Goal: Information Seeking & Learning: Understand process/instructions

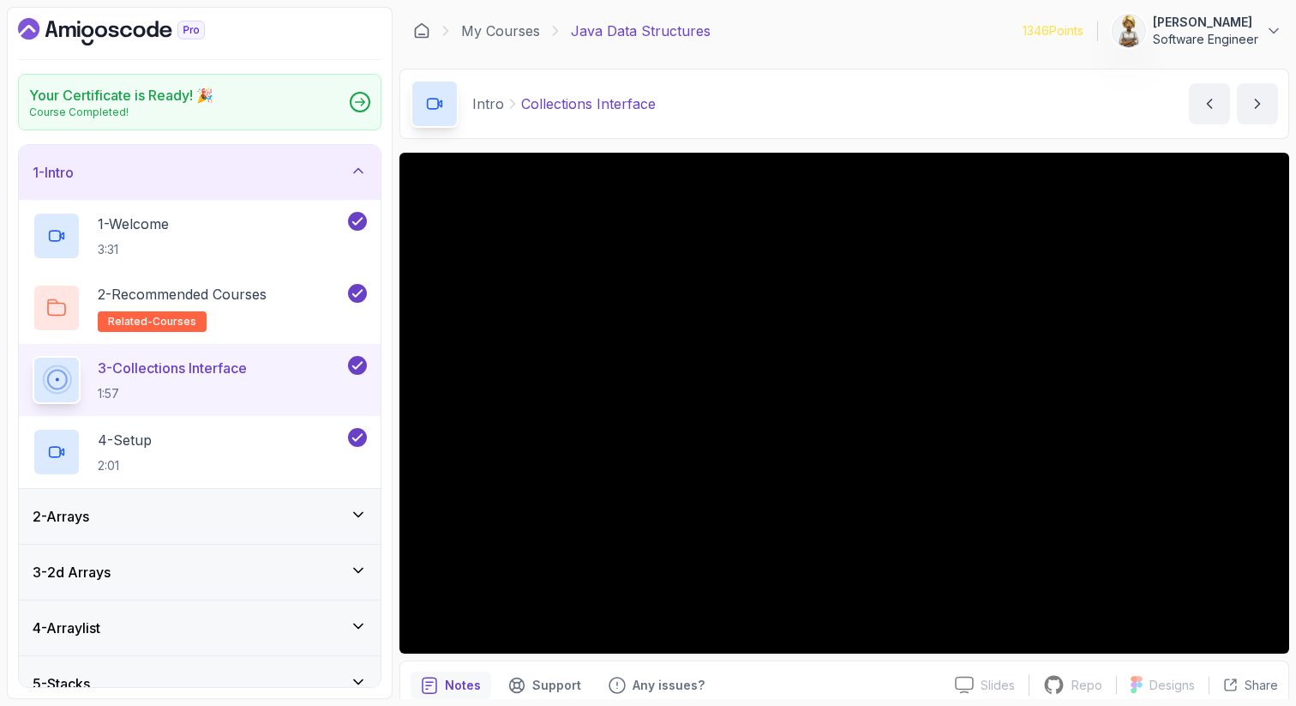
scroll to position [1032, 0]
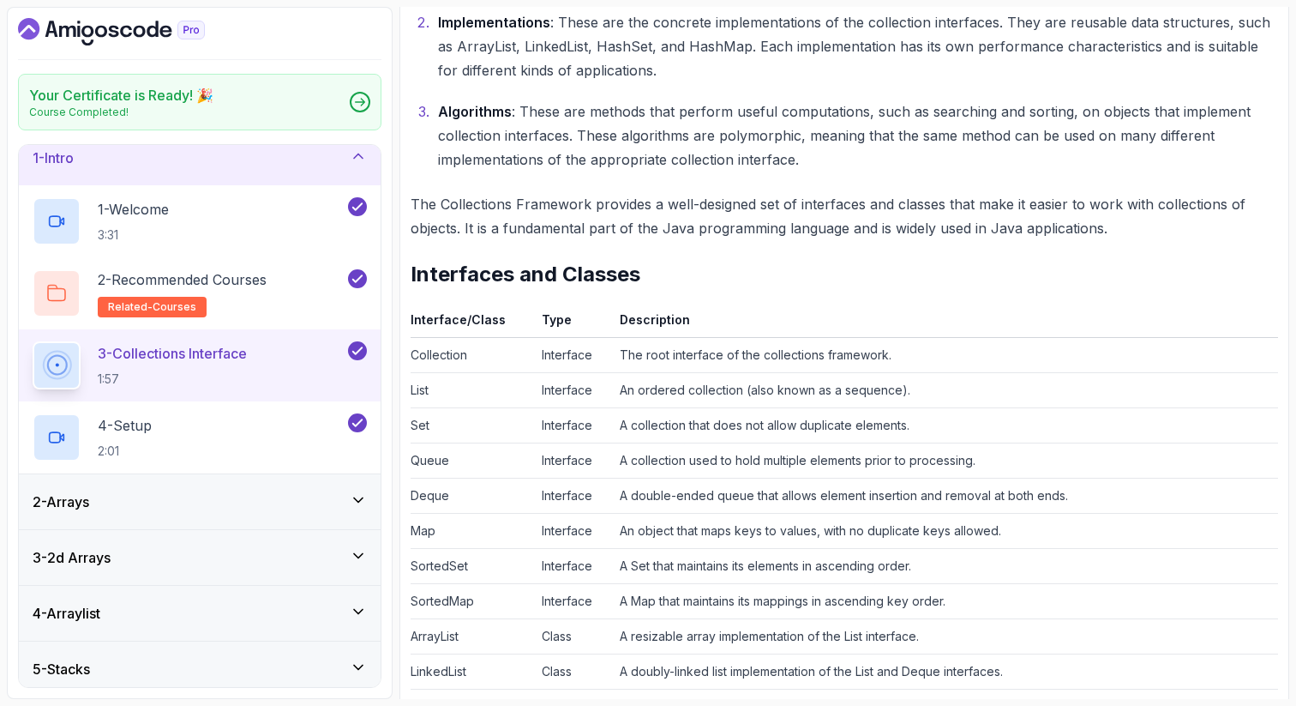
click at [363, 150] on icon at bounding box center [358, 155] width 17 height 17
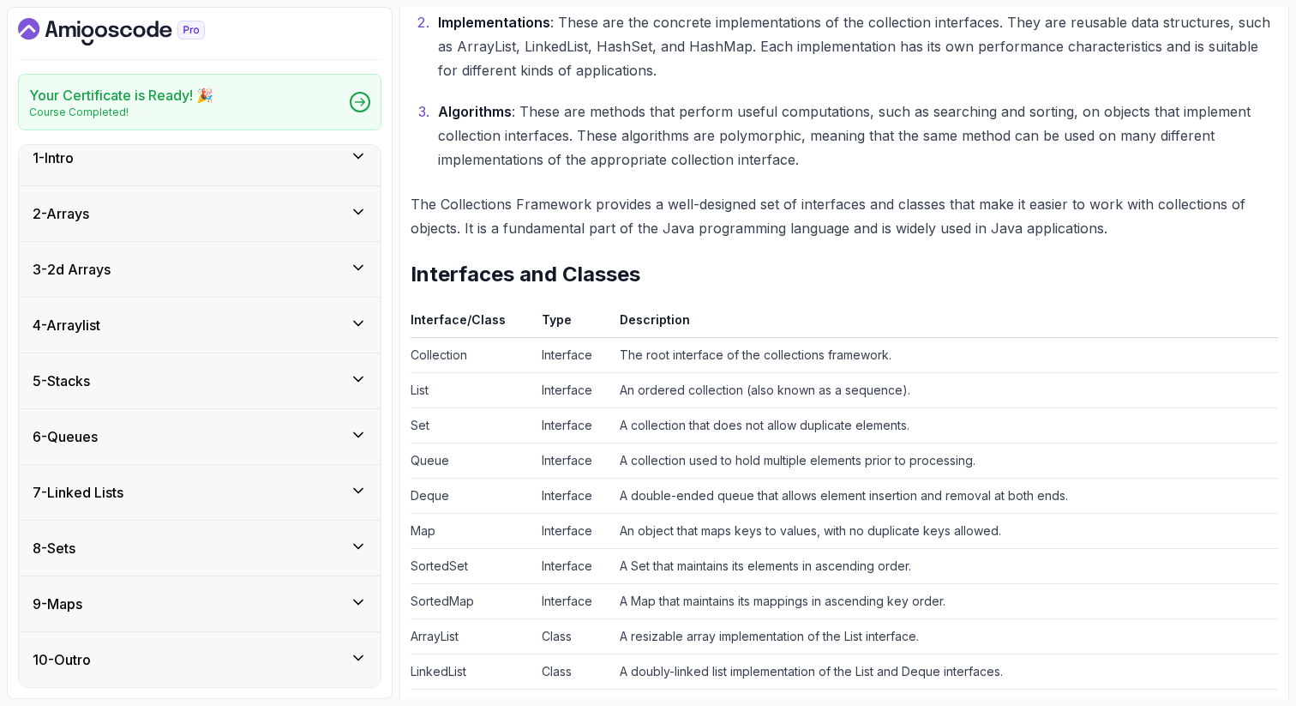
click at [357, 376] on icon at bounding box center [358, 378] width 17 height 17
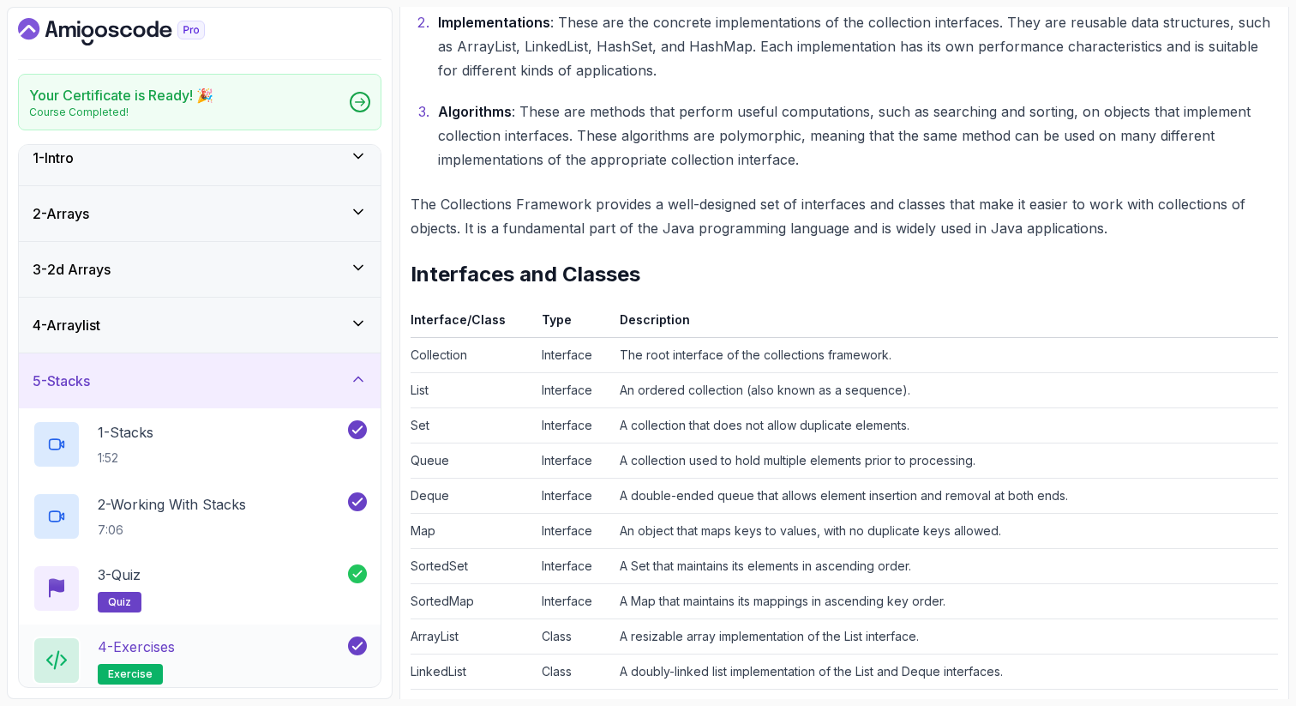
click at [249, 656] on div "4 - Exercises exercise" at bounding box center [189, 660] width 312 height 48
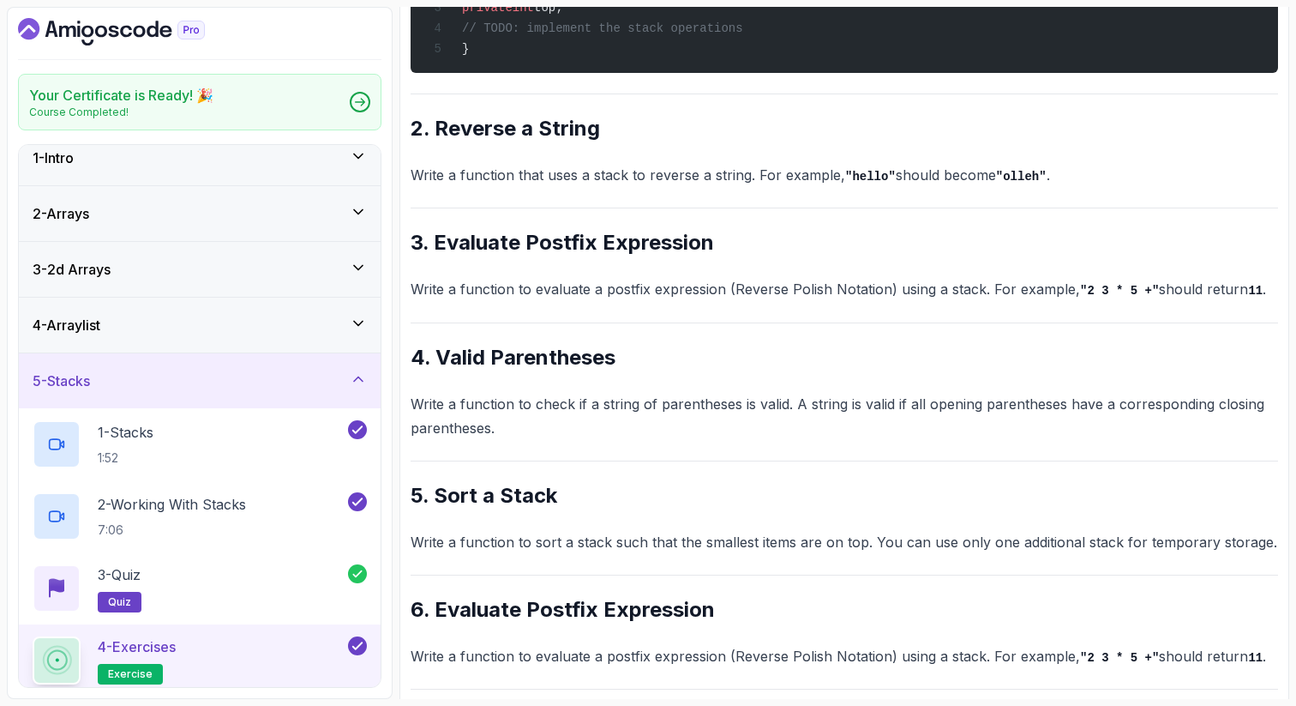
scroll to position [532, 0]
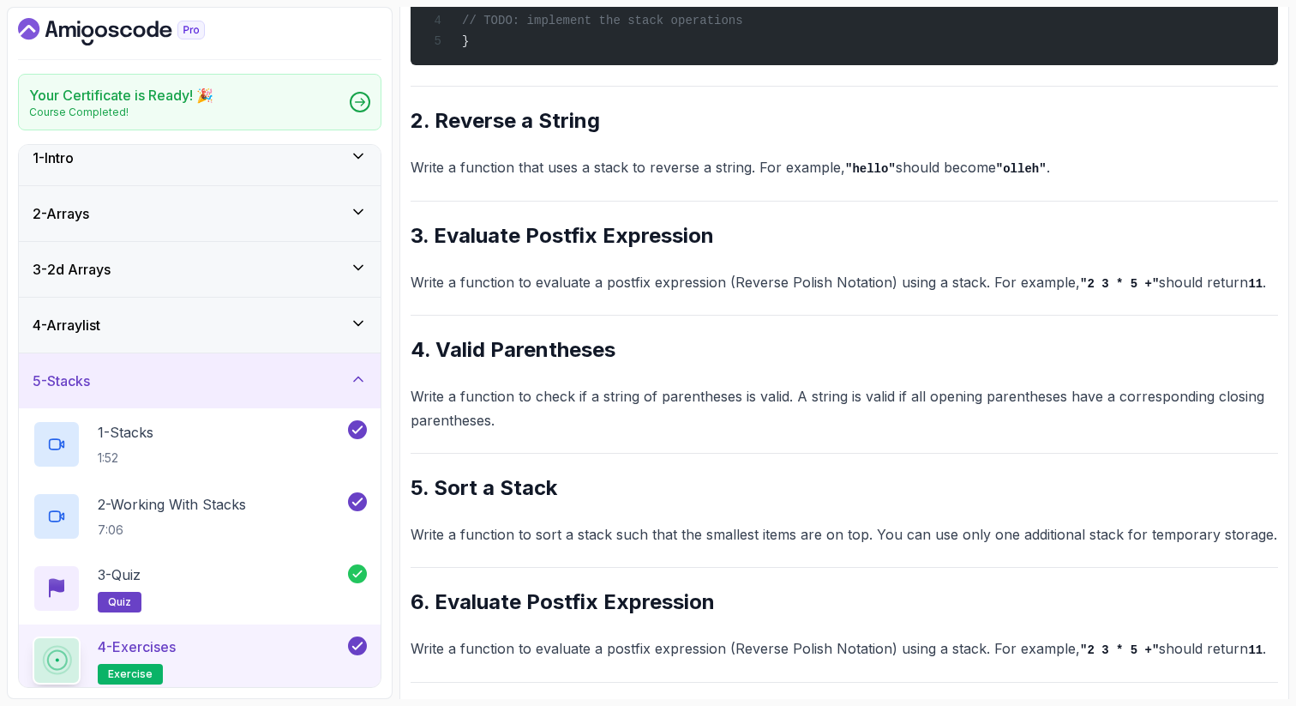
click at [962, 106] on div "~2 min read Questions 1. Implement a Stack Write a class MyStack that implement…" at bounding box center [845, 661] width 868 height 1927
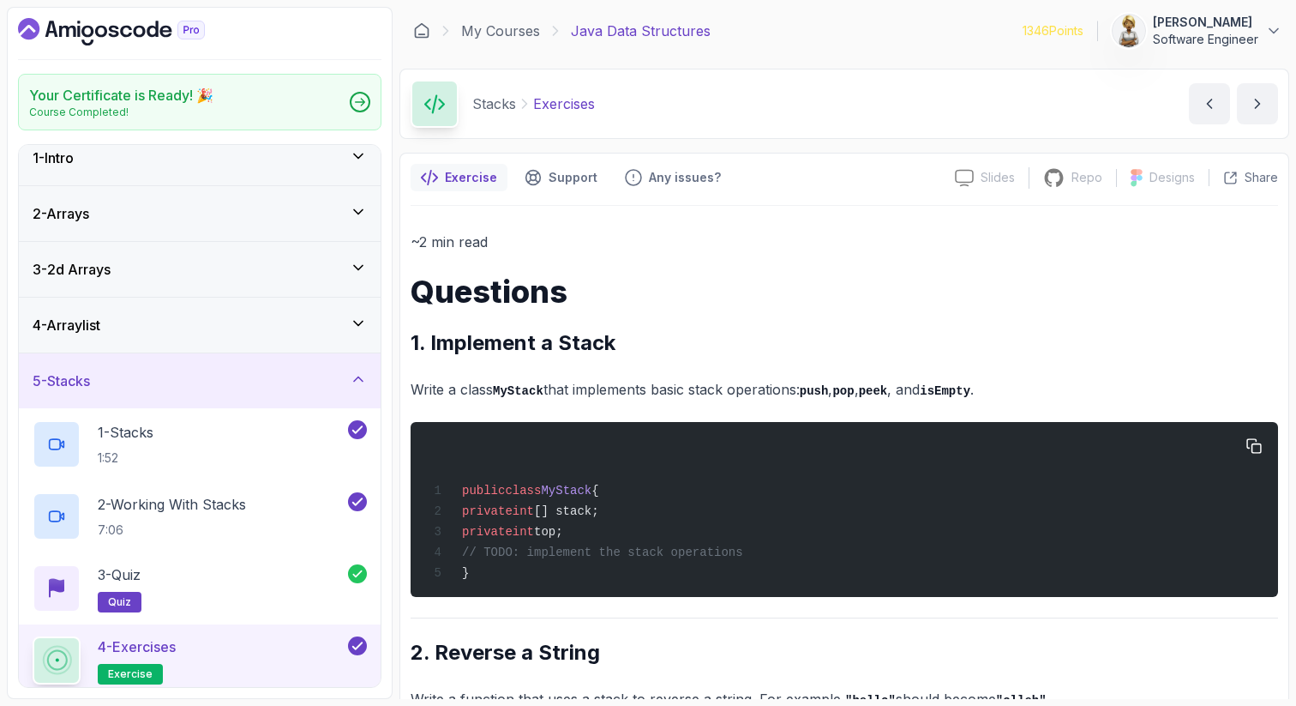
drag, startPoint x: 618, startPoint y: 533, endPoint x: 484, endPoint y: 517, distance: 134.7
click at [484, 517] on div "public class MyStack { private int [] stack; private int top; // TODO: implemen…" at bounding box center [844, 509] width 840 height 154
copy code "private int [] stack; private int top;"
click at [207, 656] on div "4 - Exercises exercise" at bounding box center [189, 660] width 312 height 48
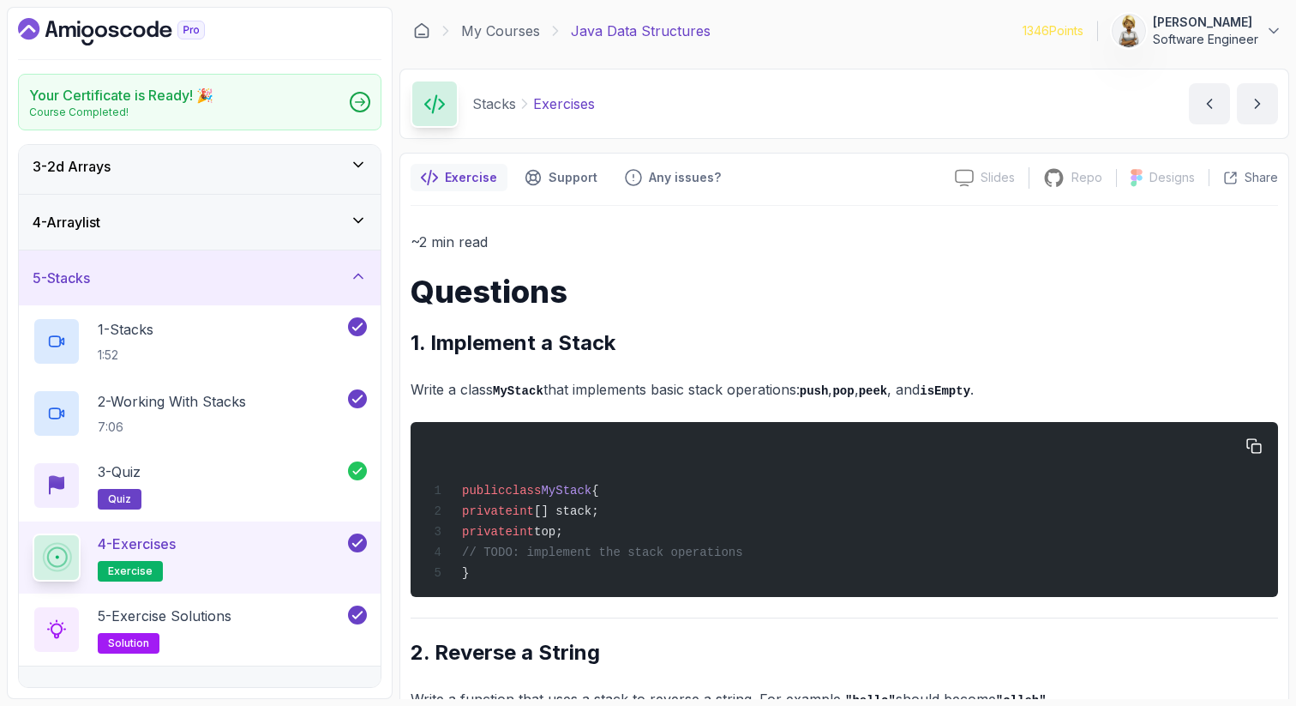
scroll to position [152, 0]
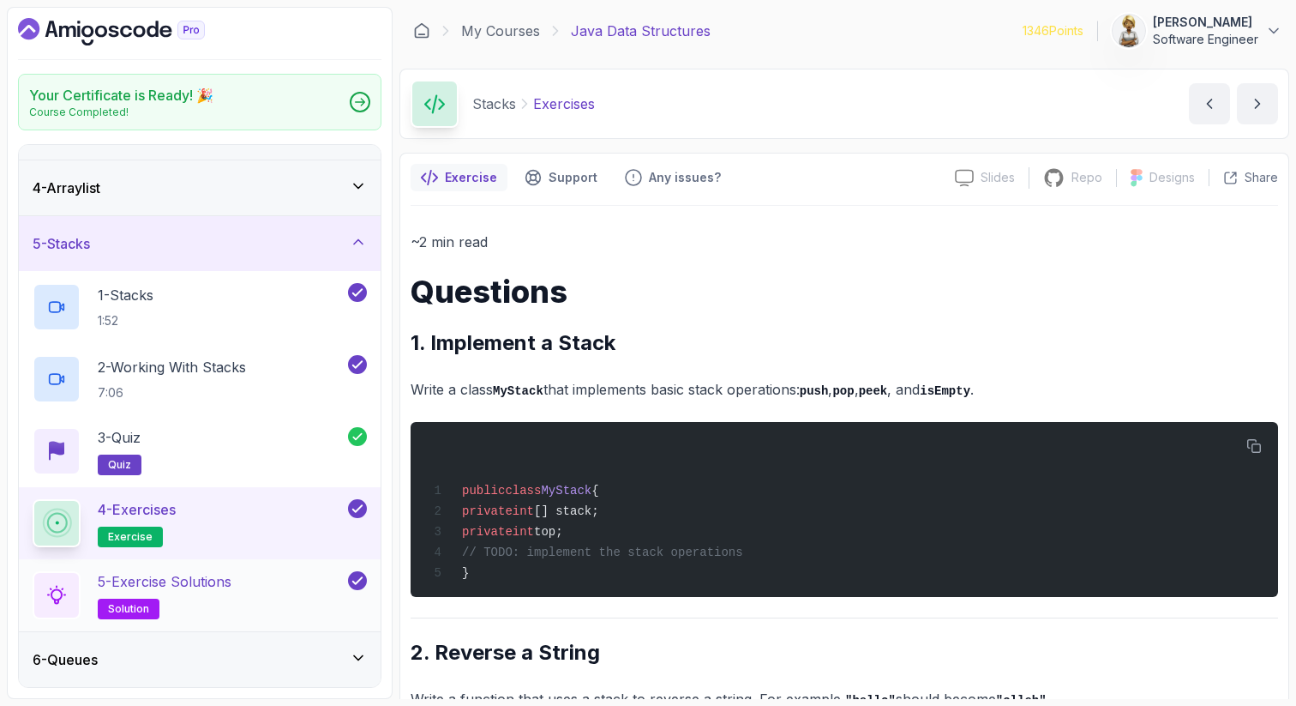
click at [273, 573] on div "5 - Exercise Solutions solution" at bounding box center [189, 595] width 312 height 48
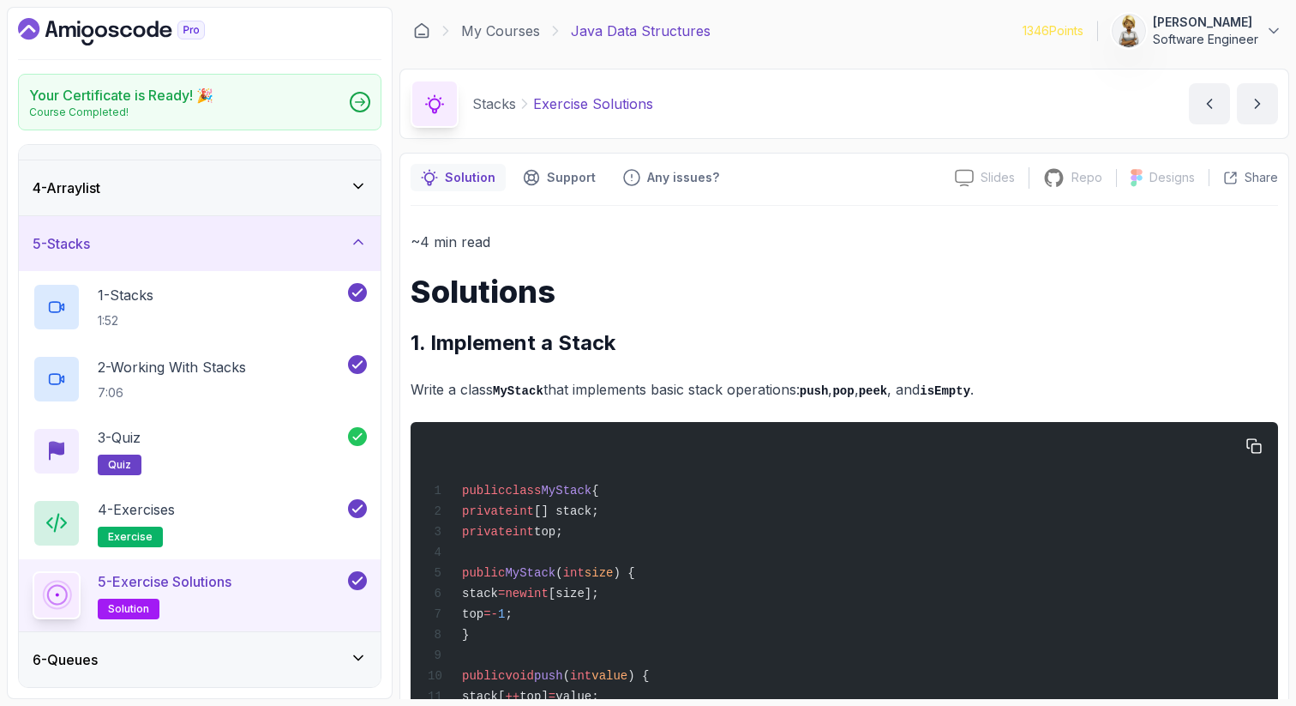
click at [534, 505] on span "int" at bounding box center [523, 511] width 21 height 14
click at [534, 538] on span "int" at bounding box center [523, 532] width 21 height 14
drag, startPoint x: 507, startPoint y: 641, endPoint x: 486, endPoint y: 580, distance: 64.3
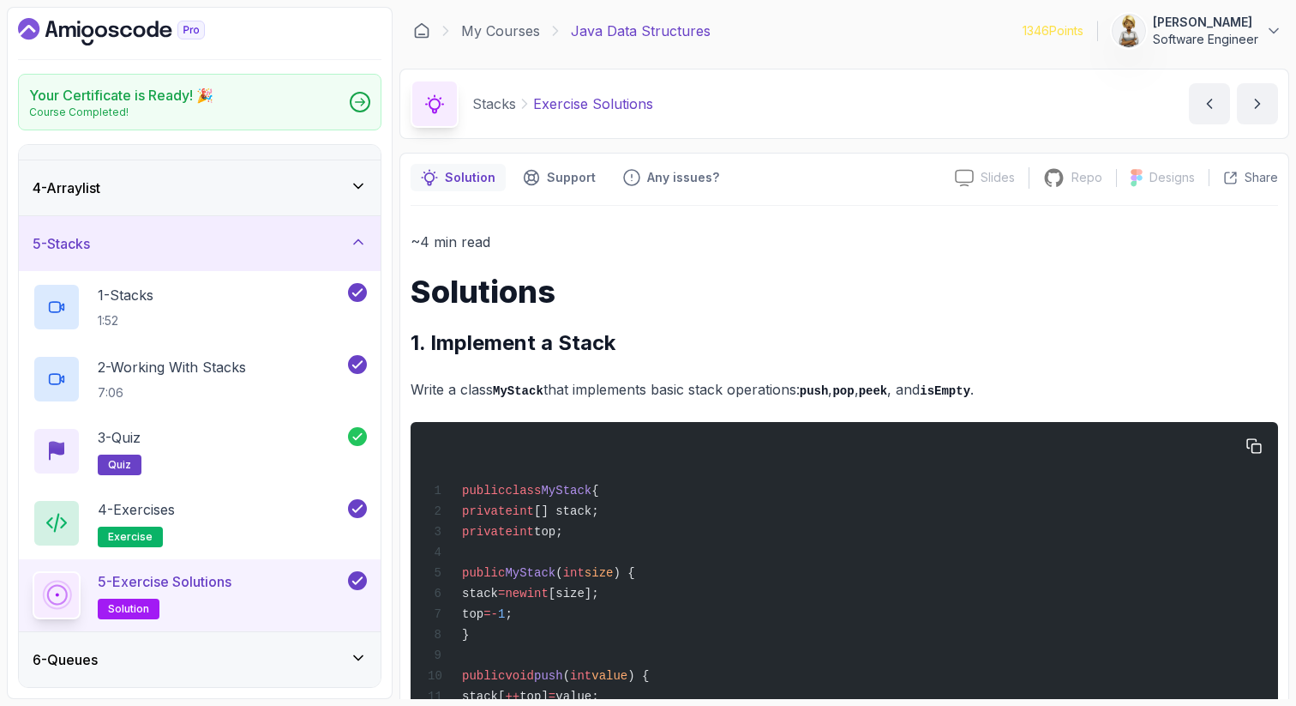
copy code "public MyStack ( int size ) { stack = new int [size]; top = - 1 ; }"
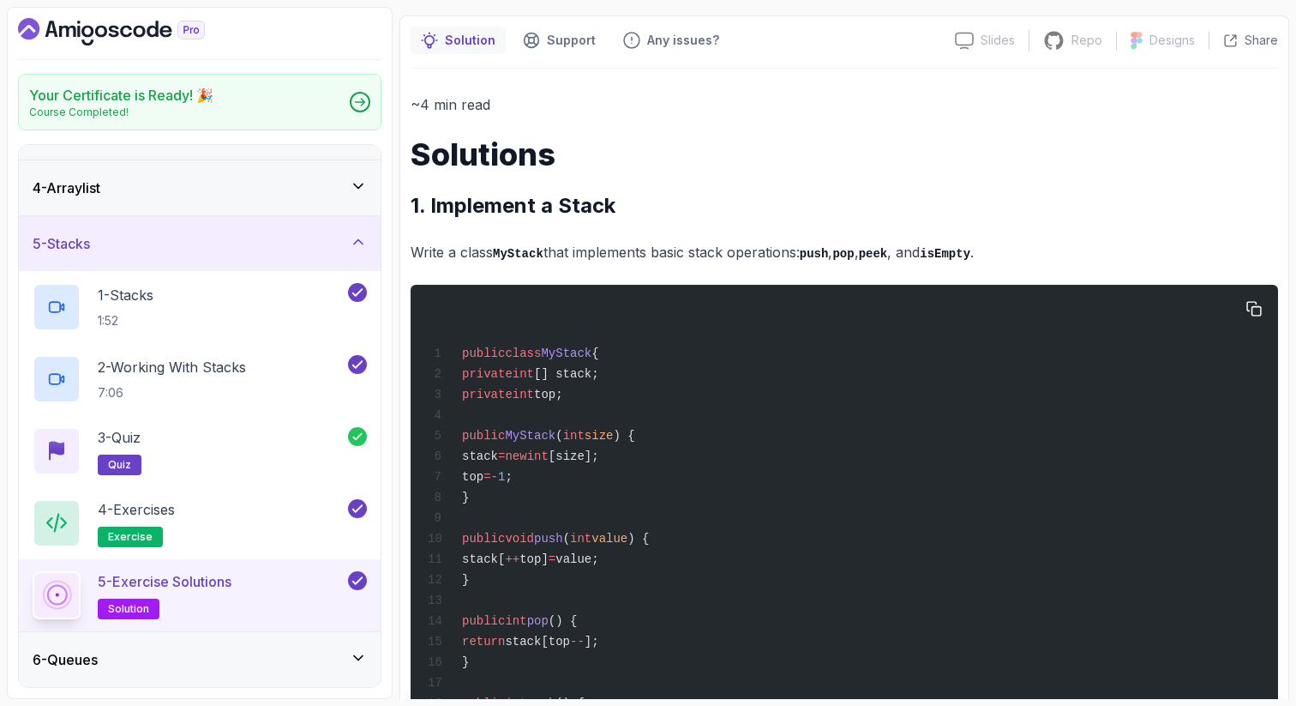
scroll to position [171, 0]
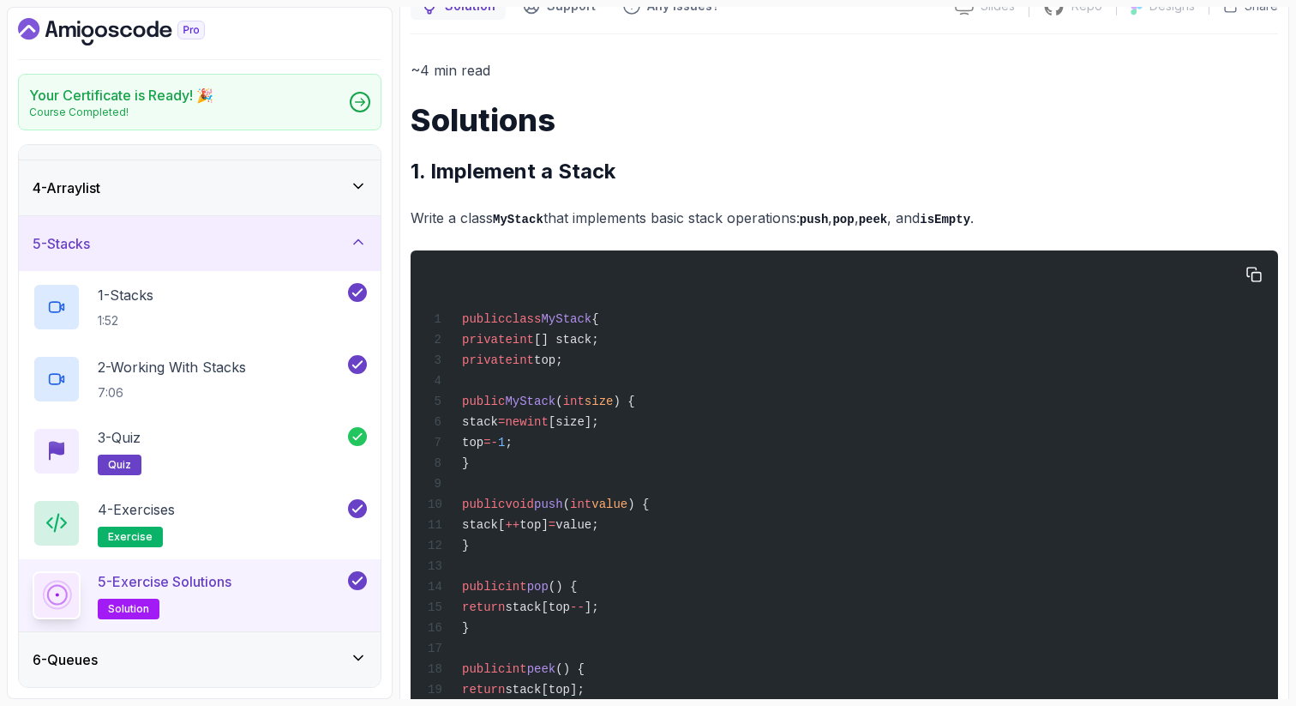
click at [563, 511] on span "push" at bounding box center [548, 504] width 29 height 14
click at [688, 533] on div "public class MyStack { private int [] stack; private int top; public MyStack ( …" at bounding box center [844, 667] width 840 height 813
drag, startPoint x: 505, startPoint y: 556, endPoint x: 487, endPoint y: 511, distance: 48.1
click at [487, 511] on div "public class MyStack { private int [] stack; private int top; public MyStack ( …" at bounding box center [844, 667] width 840 height 813
copy code "public void push ( int value ) { stack[ ++ top] = value; }"
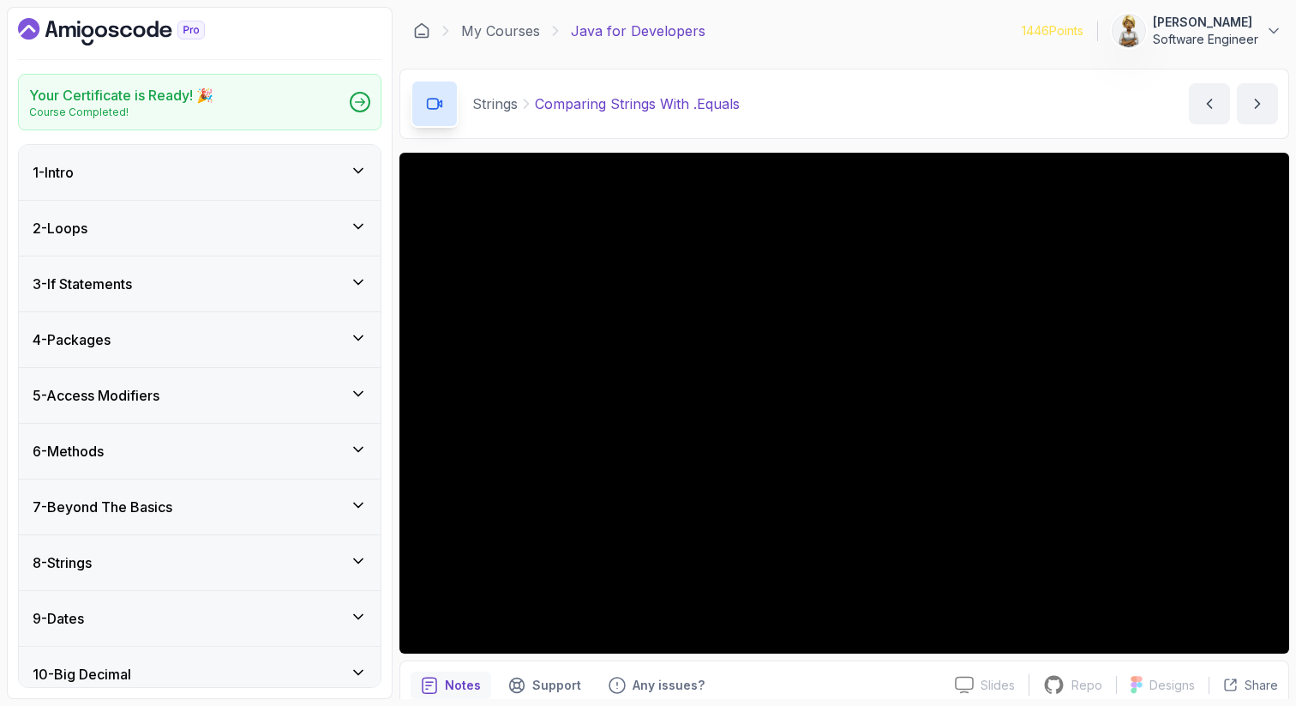
scroll to position [365, 0]
